Goal: Transaction & Acquisition: Download file/media

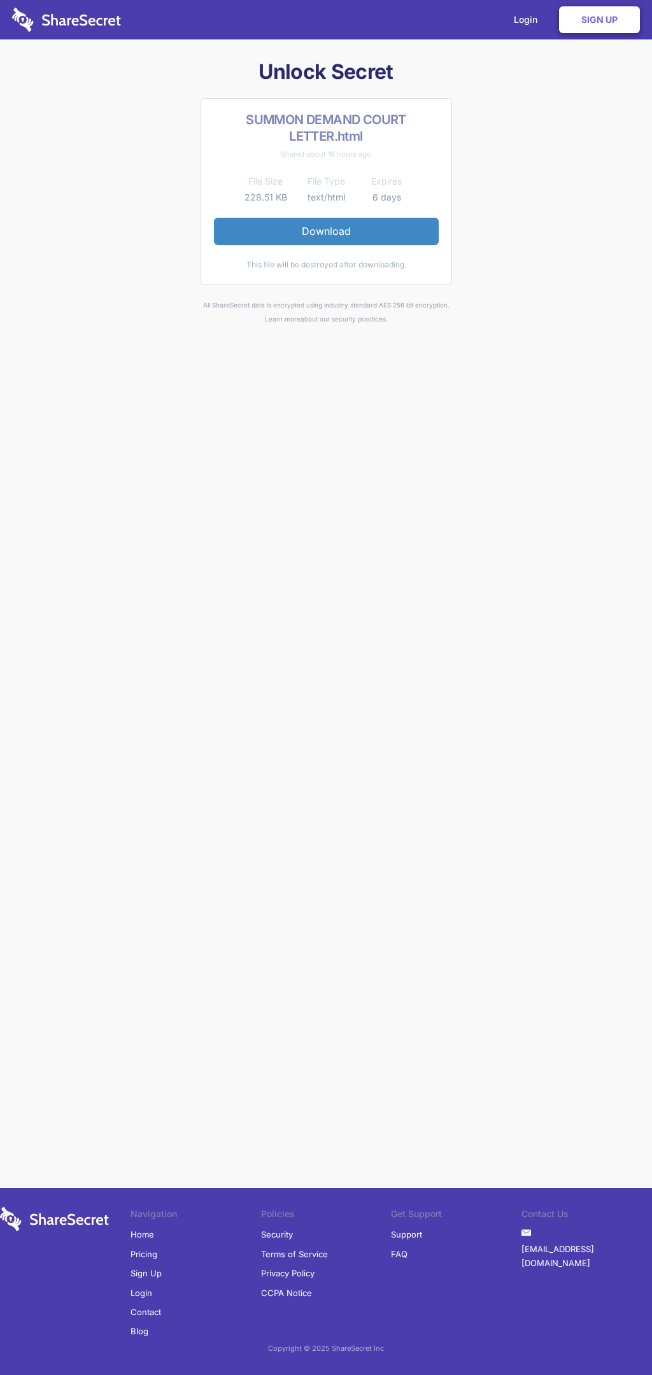
click at [326, 231] on link "Download" at bounding box center [326, 231] width 225 height 27
